Goal: Find specific page/section: Find specific page/section

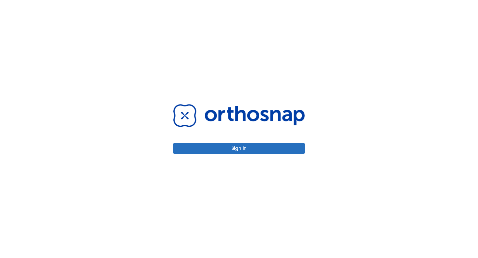
click at [293, 138] on div "Sign in" at bounding box center [238, 129] width 131 height 50
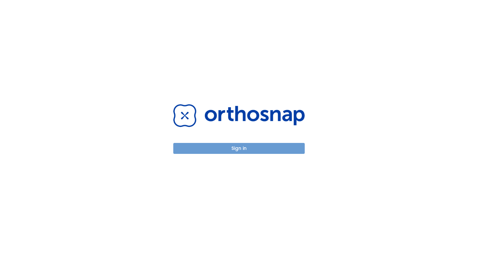
click at [288, 153] on button "Sign in" at bounding box center [238, 148] width 131 height 11
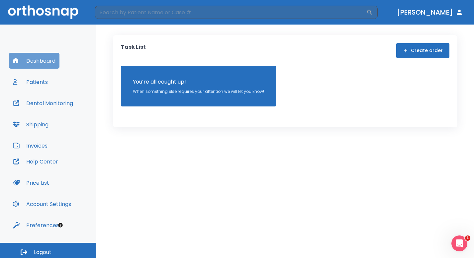
click at [50, 64] on button "Dashboard" at bounding box center [34, 61] width 50 height 16
click at [182, 90] on p "When something else requires your attention we will let you know!" at bounding box center [198, 92] width 131 height 6
click at [41, 84] on button "Patients" at bounding box center [30, 82] width 43 height 16
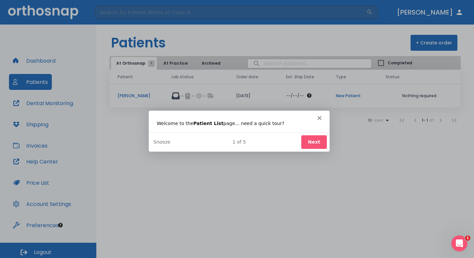
click at [319, 117] on polygon "Close" at bounding box center [319, 117] width 4 height 4
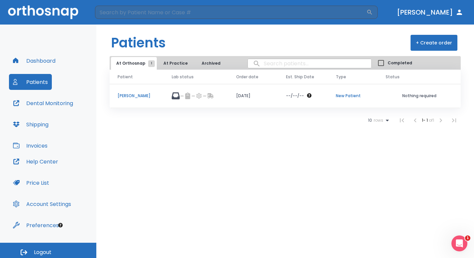
click at [141, 96] on p "[PERSON_NAME]" at bounding box center [136, 96] width 38 height 6
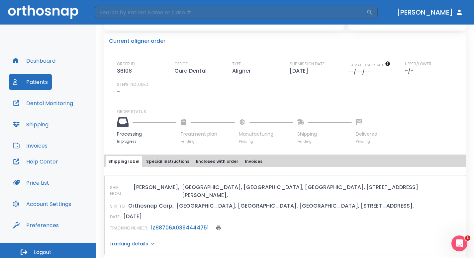
scroll to position [139, 0]
click at [171, 224] on link "1Z88706A0394444751" at bounding box center [180, 228] width 58 height 8
